Goal: Information Seeking & Learning: Learn about a topic

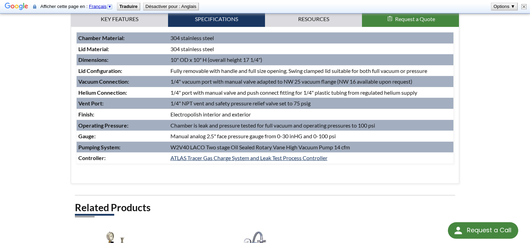
scroll to position [291, 0]
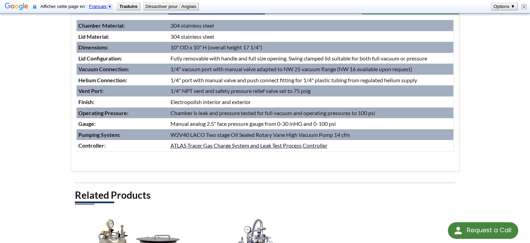
click at [238, 147] on link "ATLAS Tracer Gas Charge System and Leak Test Process Controller" at bounding box center [249, 145] width 157 height 7
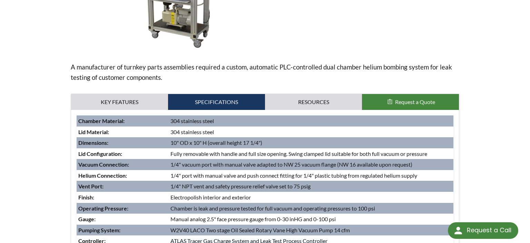
scroll to position [146, 0]
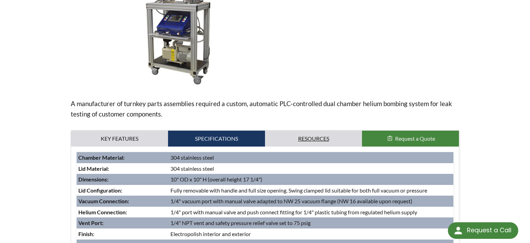
click at [327, 136] on link "Resources" at bounding box center [313, 139] width 97 height 16
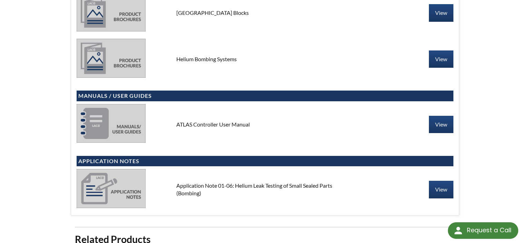
scroll to position [328, 0]
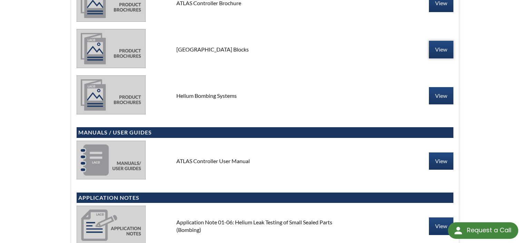
click at [436, 50] on link "View" at bounding box center [441, 49] width 25 height 17
click at [433, 93] on link "View" at bounding box center [441, 95] width 25 height 17
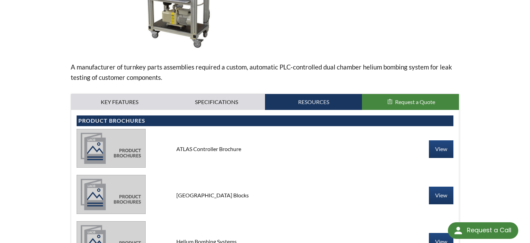
scroll to position [0, 0]
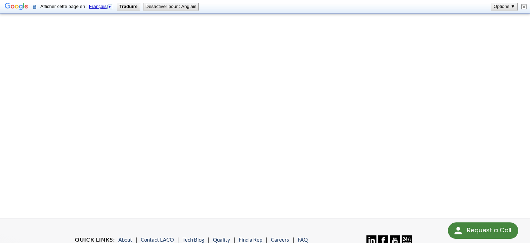
scroll to position [130, 0]
